Goal: Task Accomplishment & Management: Manage account settings

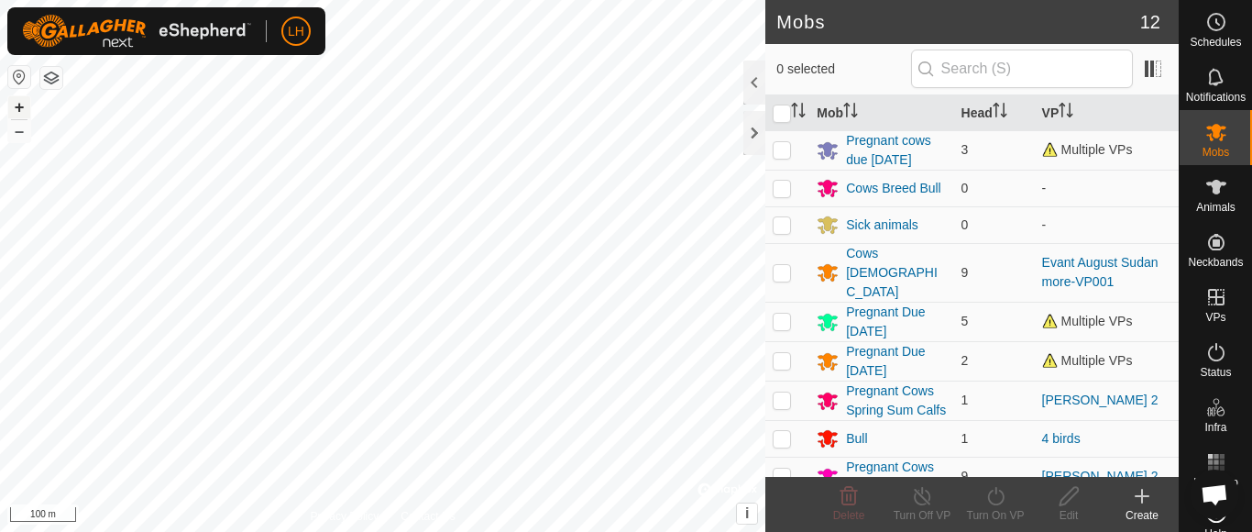
click at [19, 103] on button "+" at bounding box center [19, 107] width 22 height 22
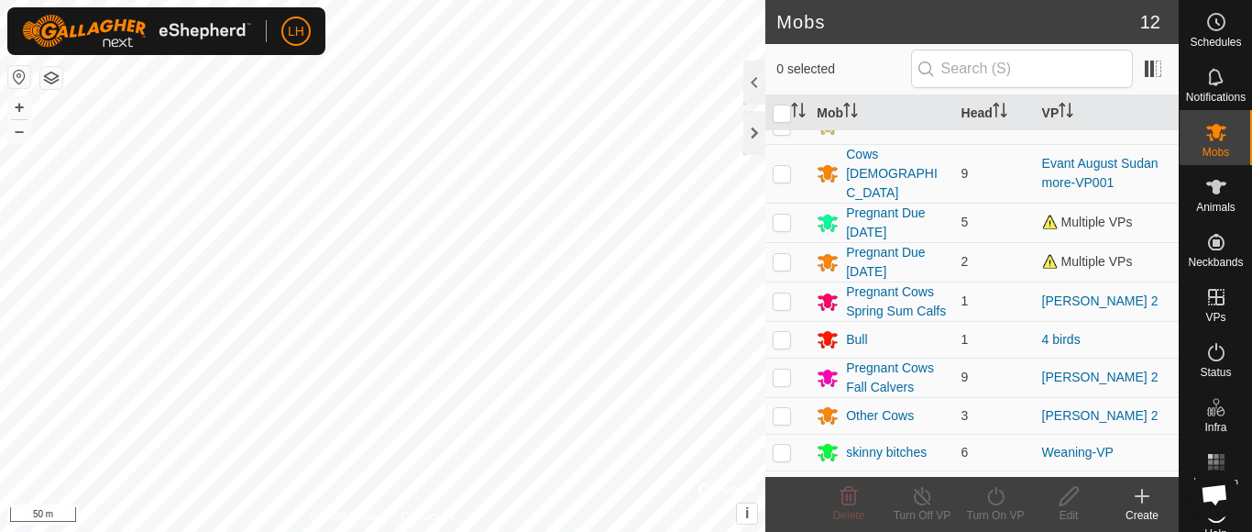
scroll to position [136, 0]
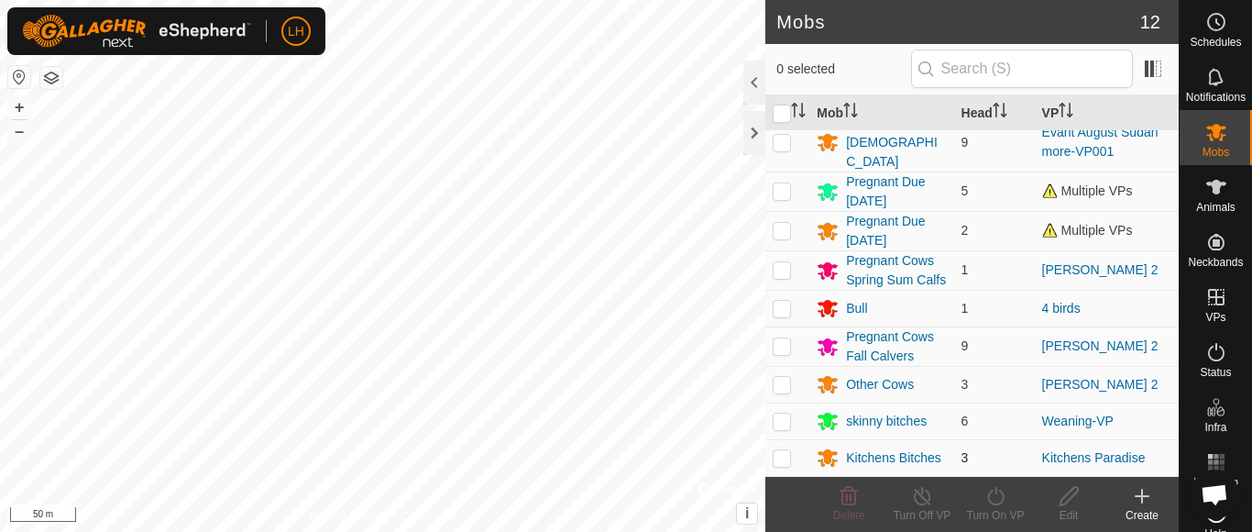
click at [784, 458] on p-checkbox at bounding box center [782, 457] width 18 height 15
checkbox input "true"
click at [862, 461] on div "Kitchens Bitches" at bounding box center [893, 457] width 95 height 19
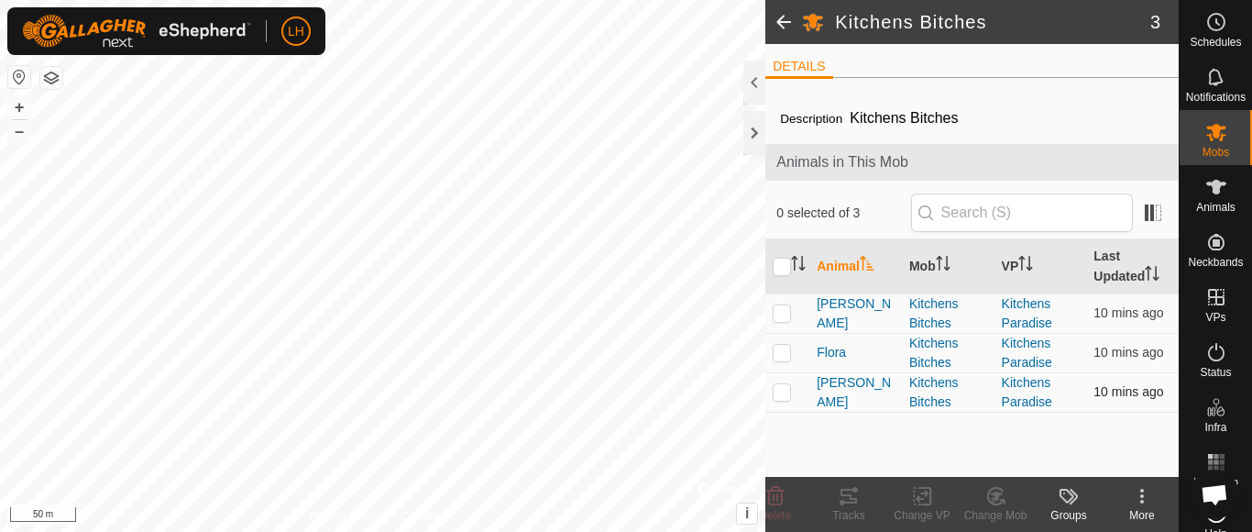
click at [782, 393] on p-checkbox at bounding box center [782, 391] width 18 height 15
checkbox input "true"
click at [782, 351] on p-checkbox at bounding box center [782, 352] width 18 height 15
checkbox input "true"
click at [782, 313] on p-checkbox at bounding box center [782, 312] width 18 height 15
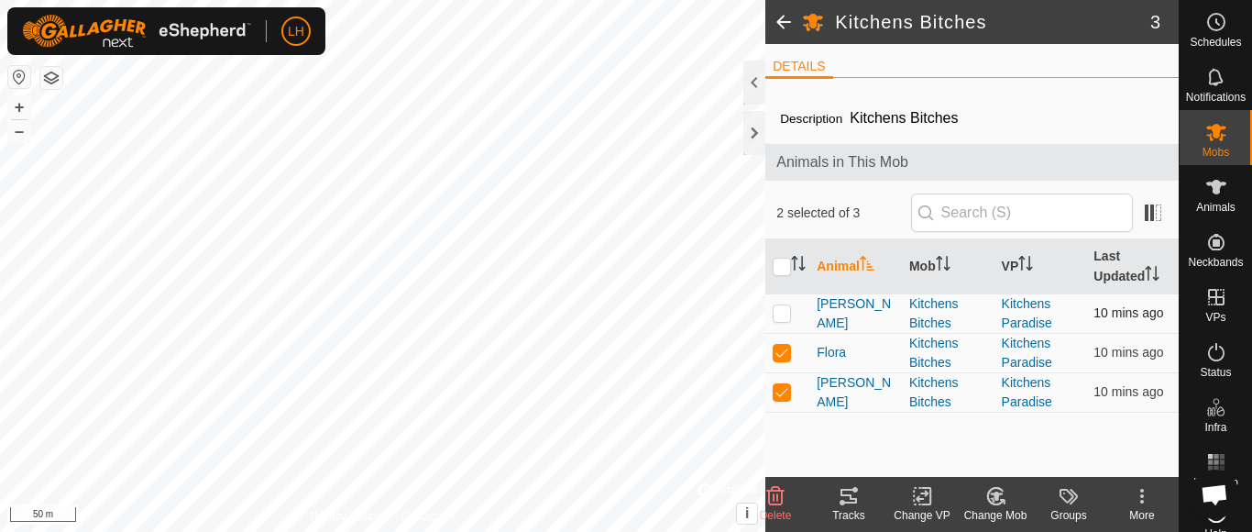
checkbox input "true"
click at [13, 104] on button "+" at bounding box center [19, 107] width 22 height 22
